Goal: Task Accomplishment & Management: Manage account settings

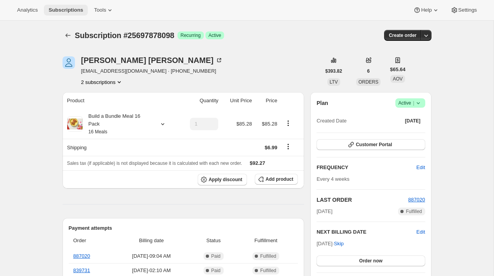
click at [70, 11] on span "Subscriptions" at bounding box center [66, 10] width 35 height 6
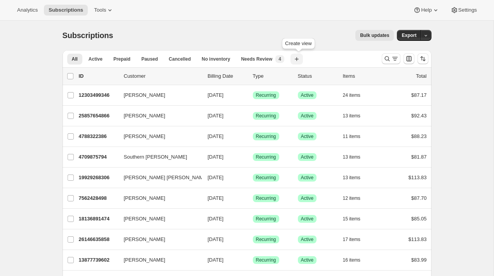
click at [299, 59] on icon "button" at bounding box center [297, 59] width 4 height 4
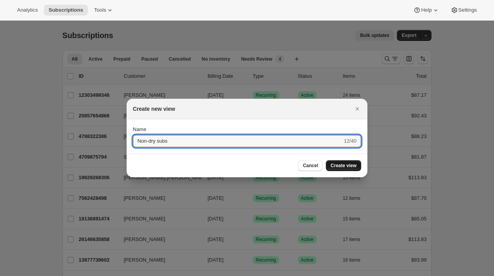
type input "Non-dry subs"
click at [349, 165] on span "Create view" at bounding box center [343, 165] width 26 height 6
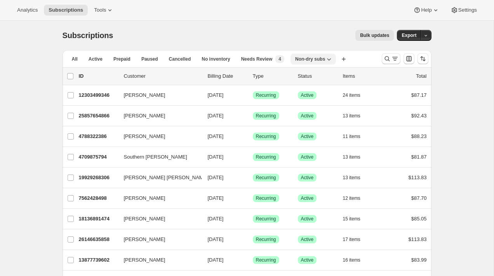
click at [325, 60] on span "Non-dry subs" at bounding box center [310, 59] width 30 height 6
click at [390, 59] on icon "Search and filter results" at bounding box center [387, 59] width 8 height 8
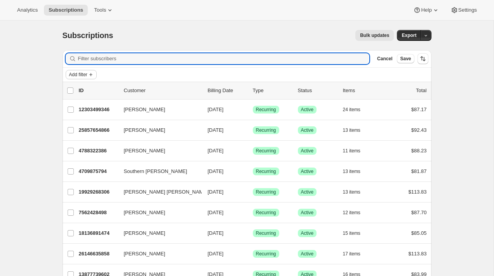
click at [94, 73] on icon "Add filter" at bounding box center [91, 74] width 6 height 6
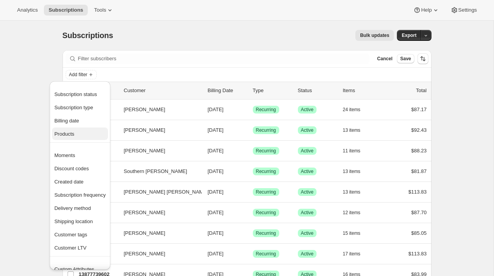
click at [88, 132] on span "Products" at bounding box center [79, 134] width 51 height 8
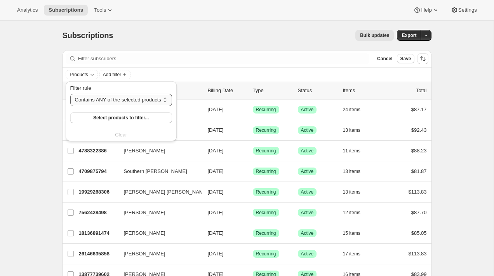
click at [122, 99] on select "Contains ANY of the selected products Contains ALL of the selected products Con…" at bounding box center [121, 100] width 102 height 12
select select "not"
click at [107, 116] on span "Select products to filter..." at bounding box center [124, 118] width 56 height 6
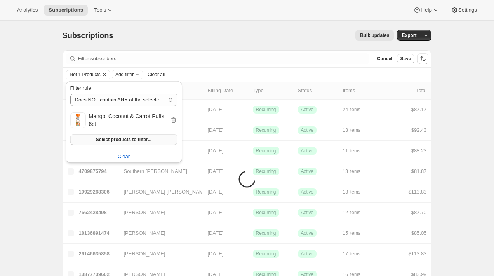
click at [157, 140] on button "Select products to filter..." at bounding box center [123, 139] width 107 height 11
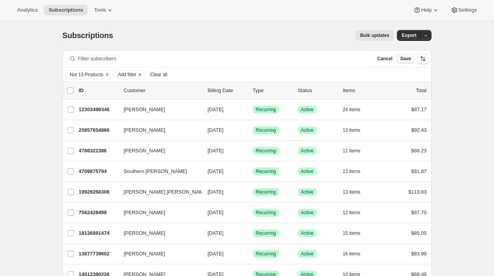
click at [405, 58] on span "Save" at bounding box center [405, 59] width 11 height 6
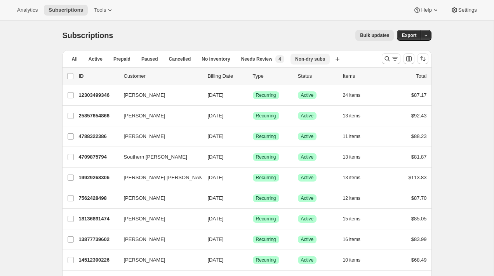
click at [316, 61] on span "Non-dry subs" at bounding box center [310, 59] width 30 height 6
click at [394, 55] on icon "Search and filter results" at bounding box center [395, 59] width 8 height 8
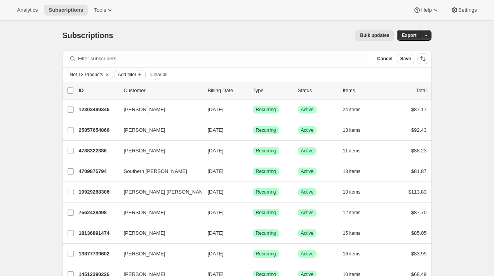
click at [129, 74] on span "Add filter" at bounding box center [127, 74] width 18 height 6
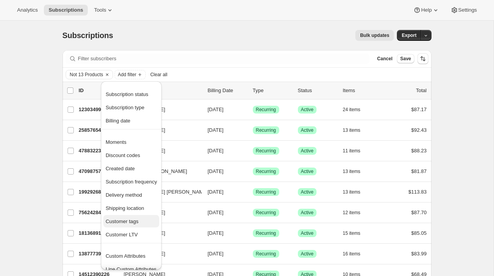
click at [137, 221] on span "Customer tags" at bounding box center [122, 221] width 33 height 6
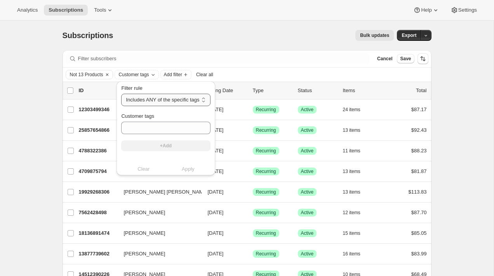
click at [155, 103] on select "Includes ANY of the specific tags Includes ALL of the specific tags Includes ON…" at bounding box center [165, 100] width 89 height 12
click at [150, 126] on input "Customer tags" at bounding box center [165, 128] width 89 height 12
type input "[DATE]-gift"
click at [160, 143] on button "+Add" at bounding box center [165, 145] width 89 height 11
click at [195, 176] on span "Apply" at bounding box center [188, 177] width 13 height 8
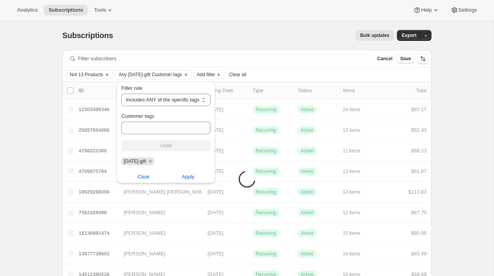
click at [218, 80] on div "Filter rule Includes ANY of the specific tags Includes ALL of the specific tags…" at bounding box center [165, 134] width 104 height 110
click at [215, 76] on span "Add filter" at bounding box center [206, 74] width 18 height 6
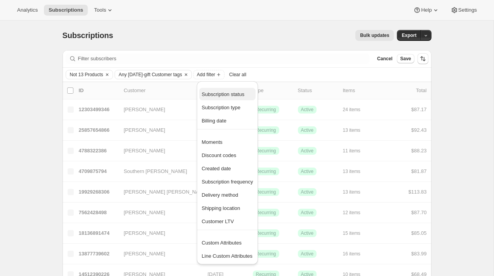
click at [223, 96] on span "Subscription status" at bounding box center [223, 94] width 43 height 6
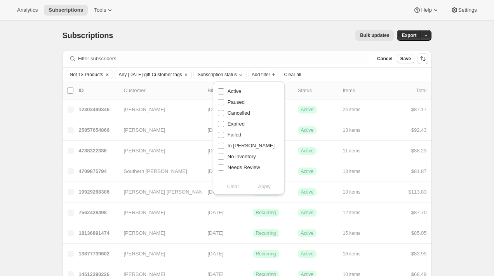
click at [228, 91] on span "Active" at bounding box center [235, 91] width 14 height 6
click at [224, 91] on input "Active" at bounding box center [221, 91] width 6 height 6
checkbox input "true"
click at [266, 186] on span "Apply" at bounding box center [264, 187] width 13 height 8
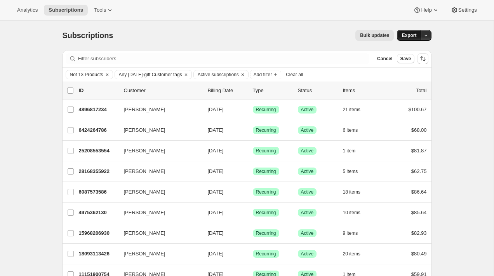
click at [411, 37] on span "Export" at bounding box center [409, 35] width 15 height 6
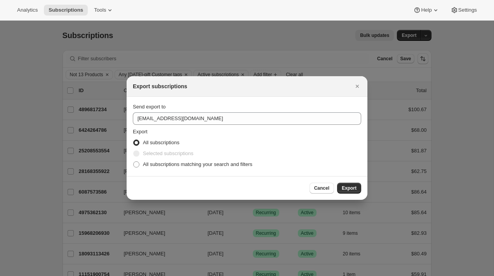
click at [230, 108] on div "Send export to" at bounding box center [247, 107] width 228 height 8
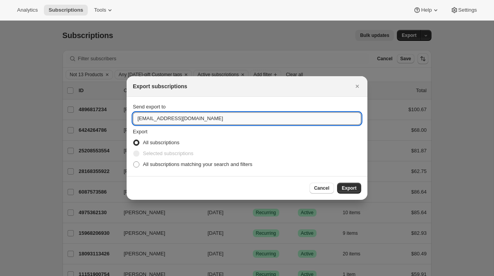
click at [216, 115] on input "[EMAIL_ADDRESS][DOMAIN_NAME]" at bounding box center [247, 118] width 228 height 12
type input "[PERSON_NAME][EMAIL_ADDRESS][DOMAIN_NAME]"
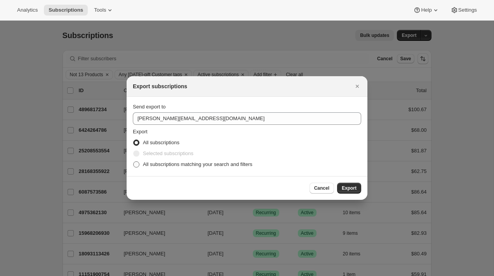
click at [220, 163] on span "All subscriptions matching your search and filters" at bounding box center [198, 164] width 110 height 6
click at [134, 162] on input "All subscriptions matching your search and filters" at bounding box center [133, 161] width 0 height 0
radio input "true"
click at [352, 189] on span "Export" at bounding box center [349, 188] width 15 height 6
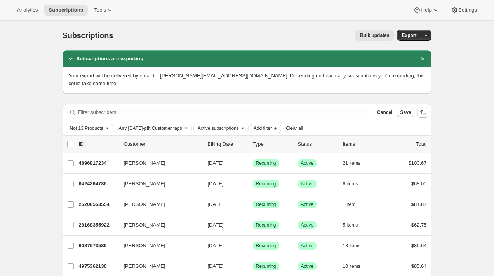
click at [272, 125] on span "Add filter" at bounding box center [263, 128] width 18 height 6
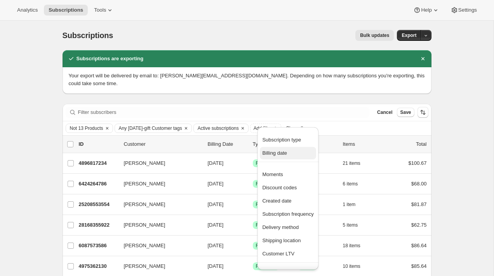
click at [287, 150] on span "Billing date" at bounding box center [274, 153] width 25 height 6
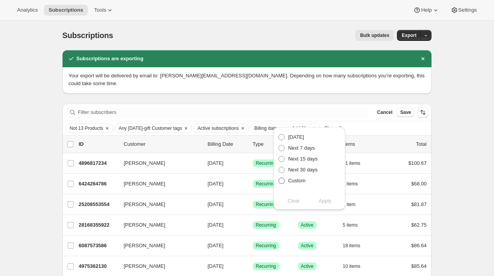
click at [299, 182] on span "Custom" at bounding box center [296, 180] width 17 height 6
click at [279, 178] on input "Custom" at bounding box center [278, 177] width 0 height 0
radio input "true"
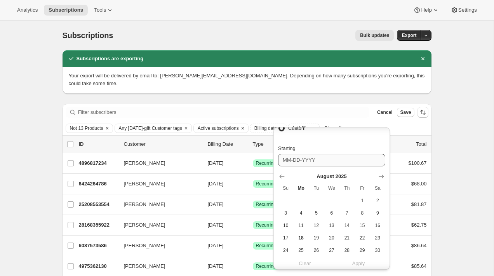
scroll to position [54, 0]
click at [319, 234] on span "19" at bounding box center [316, 236] width 9 height 6
type input "[DATE]"
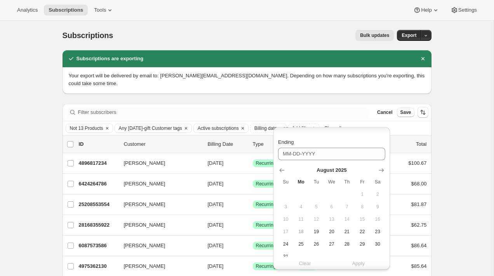
scroll to position [190, 0]
click at [380, 169] on icon "Show next month, September 2025" at bounding box center [381, 169] width 5 height 4
click at [380, 169] on icon "Show next month, October 2025" at bounding box center [381, 169] width 5 height 4
click at [380, 169] on icon "Show next month, December 2025" at bounding box center [381, 169] width 5 height 4
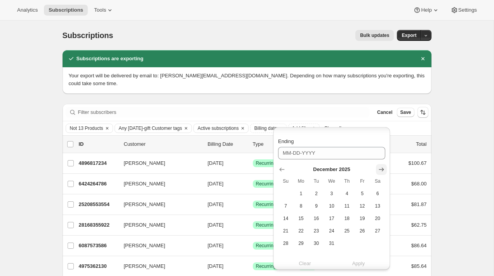
click at [380, 169] on icon "Show next month, January 2026" at bounding box center [381, 169] width 5 height 4
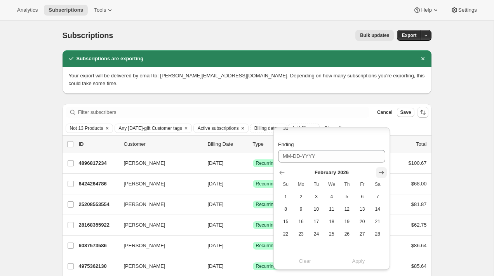
scroll to position [187, 0]
click at [380, 169] on icon "Show next month, March 2026" at bounding box center [381, 173] width 8 height 8
click at [380, 170] on icon "Show next month, April 2026" at bounding box center [381, 173] width 8 height 8
click at [380, 170] on icon "Show next month, May 2026" at bounding box center [381, 173] width 8 height 8
click at [380, 170] on icon "Show next month, June 2026" at bounding box center [381, 173] width 8 height 8
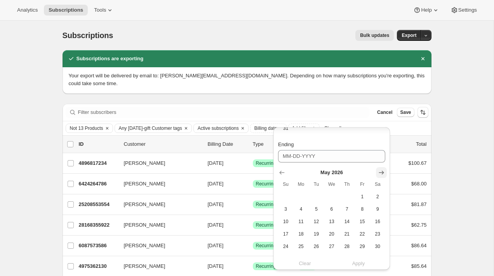
click at [380, 170] on icon "Show next month, June 2026" at bounding box center [381, 173] width 8 height 8
click at [380, 170] on icon "Show next month, August 2026" at bounding box center [381, 173] width 8 height 8
click at [380, 170] on icon "Show next month, September 2026" at bounding box center [381, 173] width 8 height 8
click at [380, 170] on icon "Show next month, November 2026" at bounding box center [381, 173] width 8 height 8
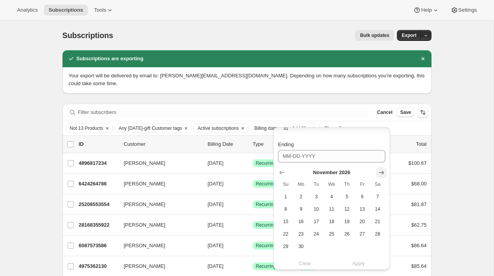
click at [380, 170] on icon "Show next month, December 2026" at bounding box center [381, 173] width 8 height 8
click at [380, 170] on icon "Show next month, January 2027" at bounding box center [381, 173] width 8 height 8
click at [380, 170] on icon "Show next month, February 2027" at bounding box center [381, 173] width 8 height 8
click at [380, 170] on icon "Show next month, March 2027" at bounding box center [381, 173] width 8 height 8
click at [380, 170] on icon "Show next month, April 2027" at bounding box center [381, 173] width 8 height 8
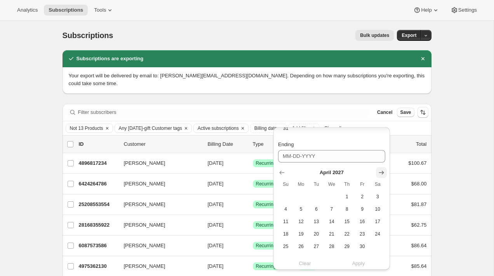
click at [380, 170] on icon "Show next month, May 2027" at bounding box center [381, 173] width 8 height 8
click at [380, 170] on icon "Show next month, June 2027" at bounding box center [381, 173] width 8 height 8
click at [380, 170] on icon "Show next month, July 2027" at bounding box center [381, 173] width 8 height 8
click at [380, 170] on icon "Show next month, August 2027" at bounding box center [381, 173] width 8 height 8
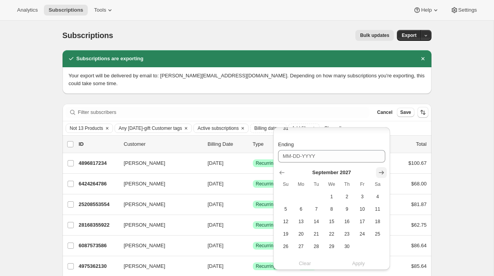
click at [380, 170] on icon "Show next month, October 2027" at bounding box center [381, 173] width 8 height 8
click at [380, 170] on icon "Show next month, November 2027" at bounding box center [381, 173] width 8 height 8
click at [380, 170] on icon "Show next month, December 2027" at bounding box center [381, 173] width 8 height 8
click at [380, 170] on icon "Show next month, January 2028" at bounding box center [381, 173] width 8 height 8
click at [380, 170] on icon "Show next month, February 2028" at bounding box center [381, 173] width 8 height 8
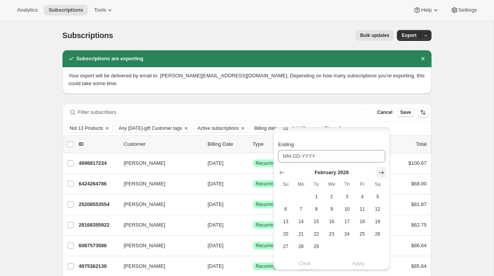
click at [380, 170] on icon "Show next month, March 2028" at bounding box center [381, 173] width 8 height 8
click at [380, 170] on icon "Show next month, May 2028" at bounding box center [381, 173] width 8 height 8
click at [380, 170] on icon "Show next month, June 2028" at bounding box center [381, 173] width 8 height 8
click at [380, 170] on icon "Show next month, July 2028" at bounding box center [381, 173] width 8 height 8
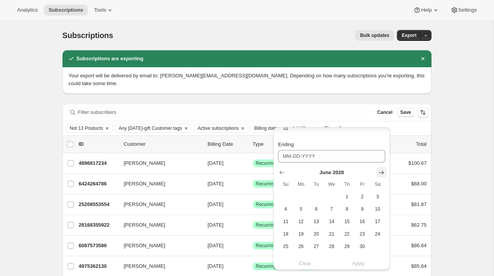
click at [380, 170] on icon "Show next month, July 2028" at bounding box center [381, 173] width 8 height 8
click at [380, 170] on icon "Show next month, September 2028" at bounding box center [381, 173] width 8 height 8
click at [380, 170] on icon "Show next month, October 2028" at bounding box center [381, 173] width 8 height 8
click at [380, 170] on icon "Show next month, November 2028" at bounding box center [381, 173] width 8 height 8
click at [380, 170] on icon "Show next month, December 2028" at bounding box center [381, 173] width 8 height 8
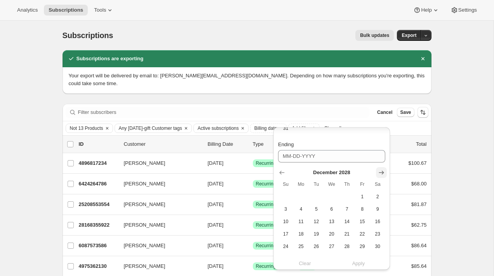
click at [380, 170] on icon "Show next month, January 2029" at bounding box center [381, 173] width 8 height 8
click at [380, 170] on icon "Show next month, February 2029" at bounding box center [381, 173] width 8 height 8
click at [380, 170] on icon "Show next month, March 2029" at bounding box center [381, 173] width 8 height 8
click at [380, 170] on icon "Show next month, April 2029" at bounding box center [381, 173] width 8 height 8
click at [380, 170] on icon "Show next month, May 2029" at bounding box center [381, 173] width 8 height 8
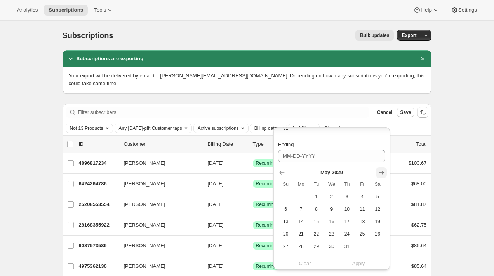
click at [380, 170] on icon "Show next month, June 2029" at bounding box center [381, 173] width 8 height 8
click at [380, 170] on icon "Show next month, August 2029" at bounding box center [381, 173] width 8 height 8
click at [380, 170] on icon "Show next month, September 2029" at bounding box center [381, 173] width 8 height 8
click at [380, 170] on icon "Show next month, October 2029" at bounding box center [381, 173] width 8 height 8
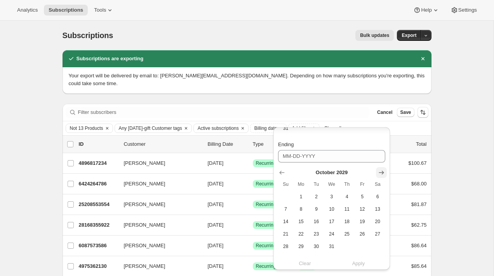
click at [380, 170] on icon "Show next month, November 2029" at bounding box center [381, 173] width 8 height 8
click at [380, 170] on icon "Show next month, December 2029" at bounding box center [381, 173] width 8 height 8
click at [380, 170] on icon "Show next month, January 2030" at bounding box center [381, 173] width 8 height 8
click at [317, 194] on span "1" at bounding box center [316, 196] width 9 height 6
type input "[DATE]"
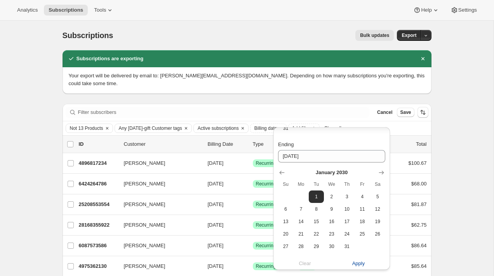
click at [354, 263] on span "Apply" at bounding box center [358, 263] width 13 height 8
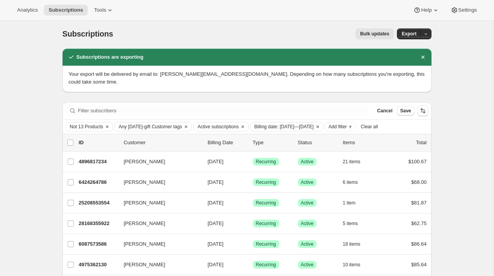
scroll to position [0, 0]
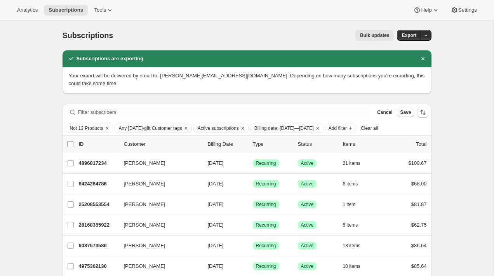
click at [69, 146] on input "0 selected" at bounding box center [70, 144] width 6 height 6
checkbox input "true"
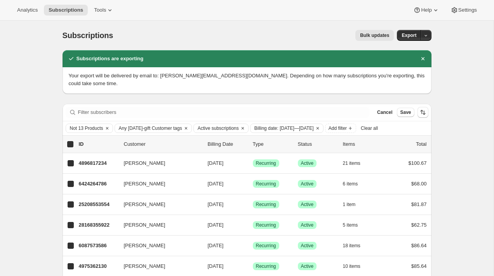
checkbox input "true"
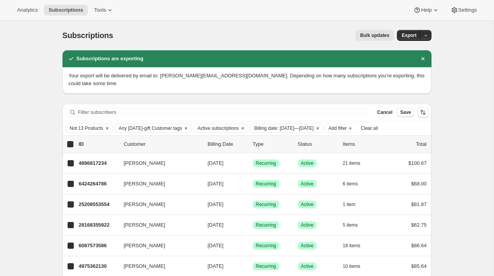
checkbox input "true"
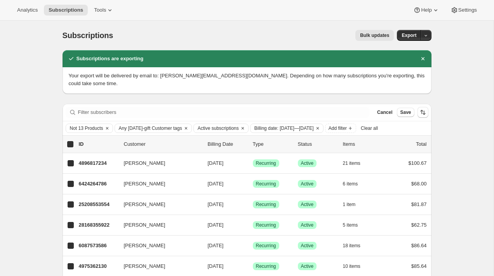
checkbox input "true"
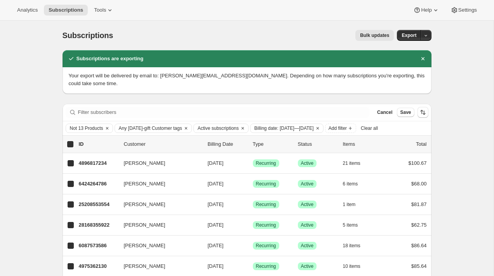
checkbox input "true"
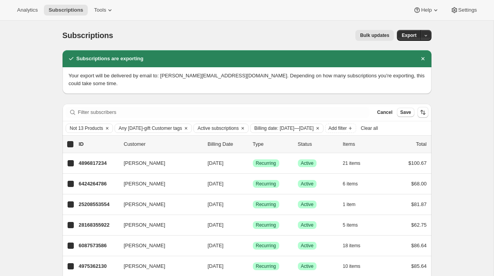
checkbox input "true"
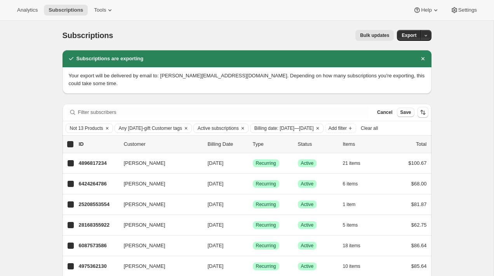
checkbox input "true"
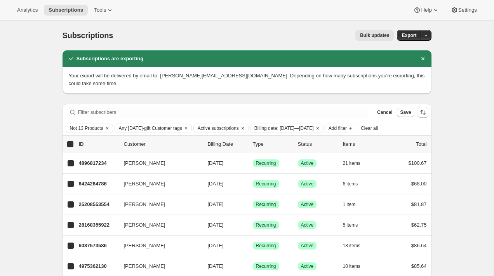
checkbox input "true"
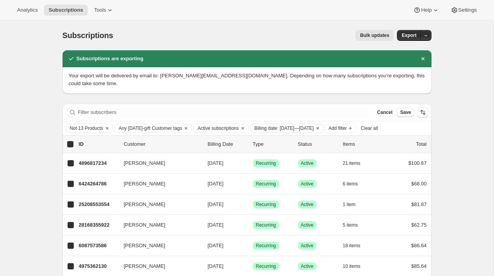
checkbox input "true"
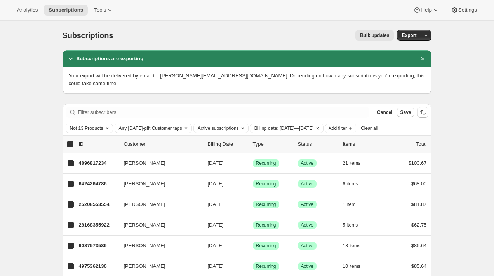
checkbox input "true"
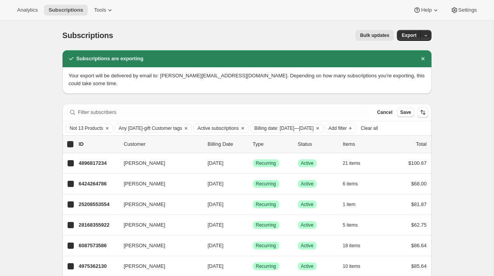
checkbox input "true"
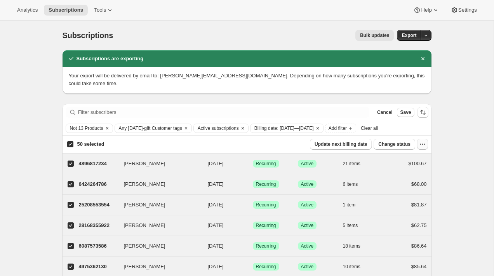
click at [419, 143] on icon "button" at bounding box center [423, 144] width 8 height 8
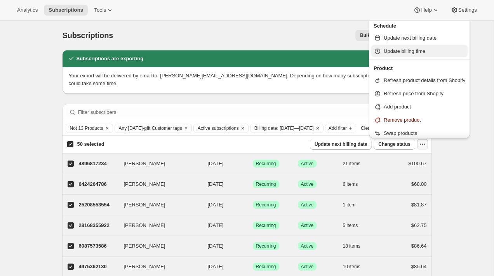
scroll to position [37, 0]
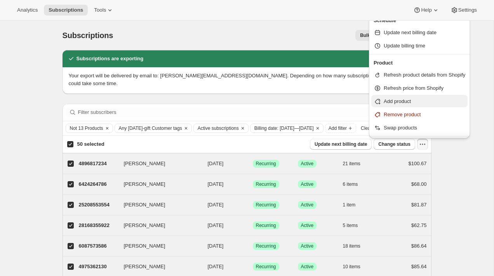
click at [409, 99] on span "Add product" at bounding box center [397, 101] width 27 height 6
select select "05"
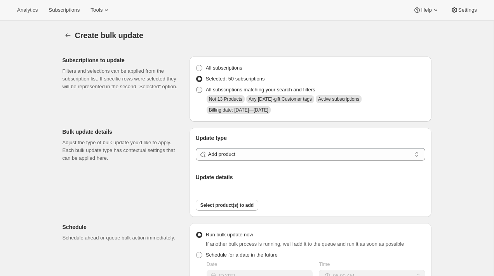
click at [219, 89] on span "All subscriptions matching your search and filters" at bounding box center [261, 90] width 110 height 6
click at [197, 87] on input "All subscriptions matching your search and filters" at bounding box center [196, 87] width 0 height 0
radio input "true"
click at [130, 108] on div "Subscriptions to update Filters and selections can be applied from the subscrip…" at bounding box center [243, 261] width 375 height 423
click at [220, 209] on button "Select product(s) to add" at bounding box center [227, 205] width 63 height 11
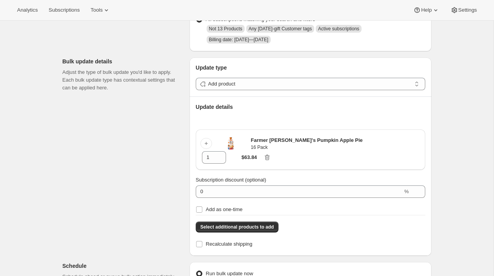
scroll to position [72, 0]
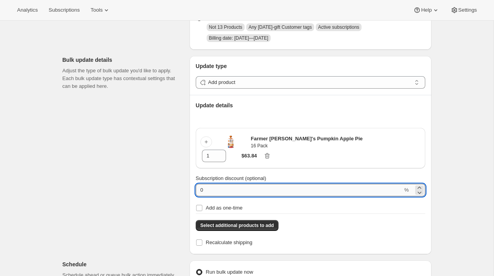
click at [374, 184] on input "0" at bounding box center [299, 190] width 207 height 12
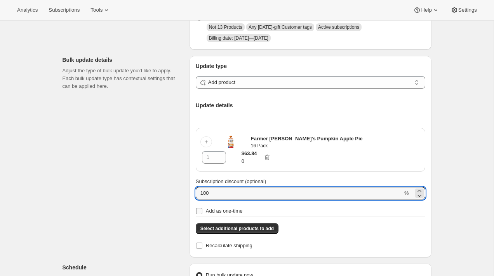
type input "100"
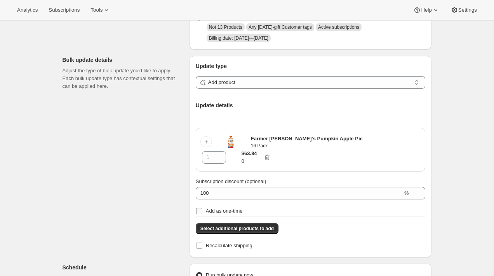
click at [240, 208] on span "Add as one-time" at bounding box center [224, 211] width 37 height 6
click at [202, 208] on input "Add as one-time" at bounding box center [199, 211] width 6 height 6
checkbox input "true"
click at [224, 151] on icon at bounding box center [220, 155] width 8 height 8
type input "2"
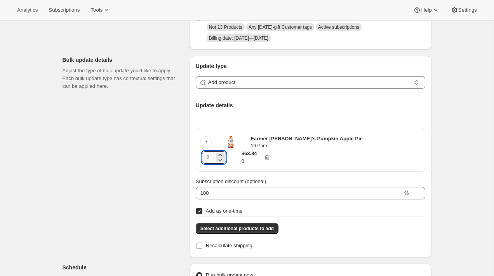
click at [452, 104] on div "Create bulk update. This page is ready Create bulk update Subscriptions to upda…" at bounding box center [247, 237] width 494 height 577
click at [467, 95] on div "Create bulk update. This page is ready Create bulk update Subscriptions to upda…" at bounding box center [247, 237] width 494 height 577
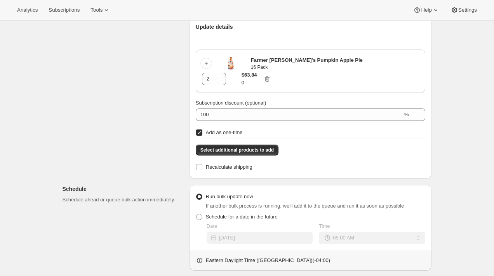
scroll to position [152, 0]
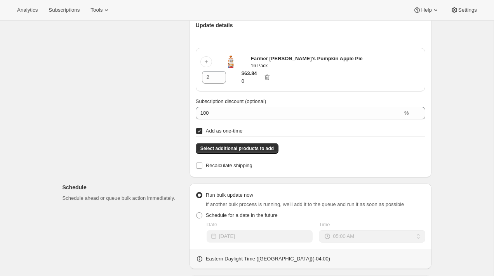
click at [454, 157] on div "Create bulk update. This page is ready Create bulk update Subscriptions to upda…" at bounding box center [247, 157] width 494 height 577
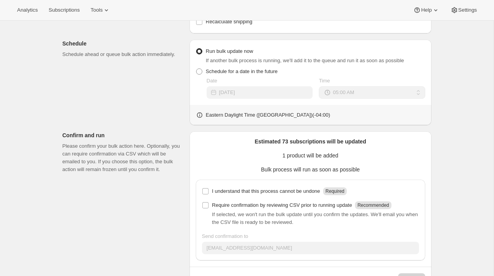
scroll to position [307, 0]
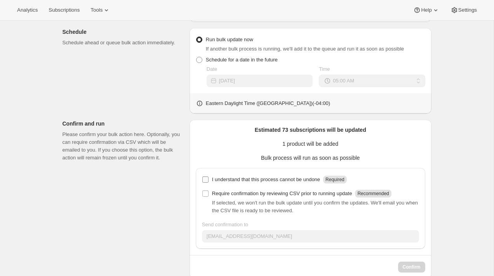
click at [299, 176] on p "I understand that this process cannot be undone" at bounding box center [266, 180] width 108 height 8
click at [209, 176] on input "I understand that this process cannot be undone Required" at bounding box center [205, 179] width 6 height 6
checkbox input "true"
click at [454, 114] on div "Create bulk update. This page is ready Create bulk update Subscriptions to upda…" at bounding box center [247, 1] width 494 height 577
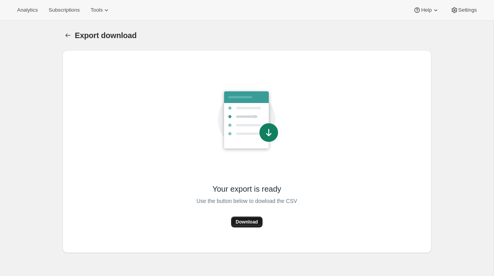
click at [250, 223] on span "Download" at bounding box center [247, 222] width 22 height 6
